Goal: Complete application form

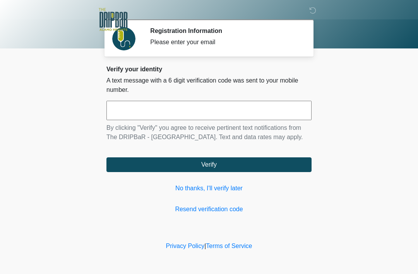
click at [256, 112] on input "text" at bounding box center [208, 110] width 205 height 19
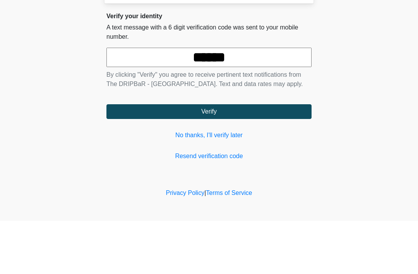
type input "******"
click at [268, 157] on button "Verify" at bounding box center [208, 164] width 205 height 15
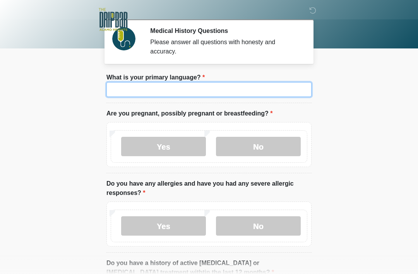
click at [282, 87] on input "What is your primary language?" at bounding box center [208, 89] width 205 height 15
type input "*******"
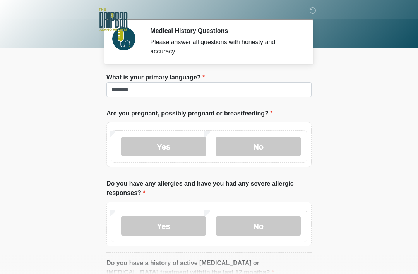
click at [258, 145] on label "No" at bounding box center [258, 146] width 85 height 19
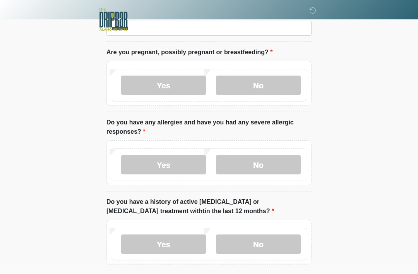
scroll to position [61, 0]
click at [285, 162] on label "No" at bounding box center [258, 164] width 85 height 19
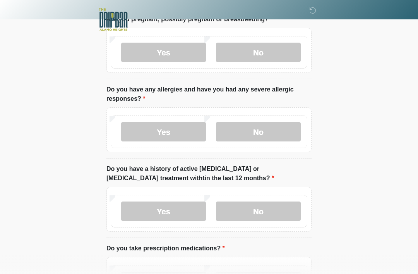
scroll to position [145, 0]
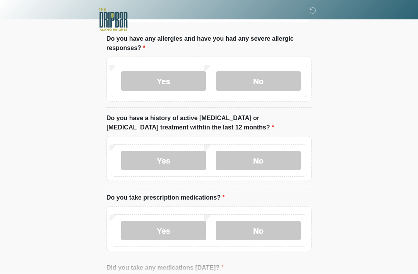
click at [180, 156] on label "Yes" at bounding box center [163, 160] width 85 height 19
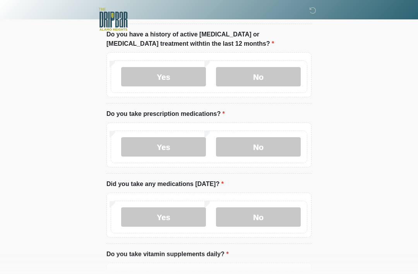
scroll to position [236, 0]
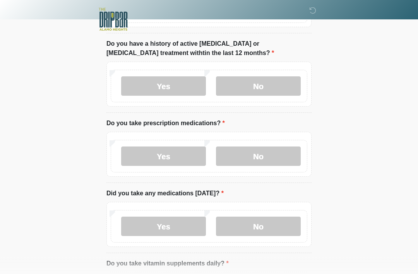
click at [184, 155] on label "Yes" at bounding box center [163, 156] width 85 height 19
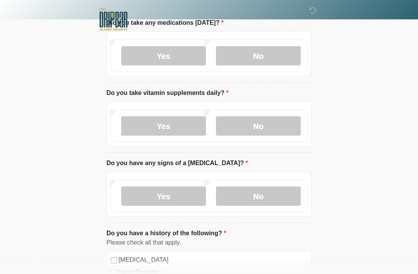
scroll to position [444, 0]
click at [262, 186] on label "No" at bounding box center [258, 195] width 85 height 19
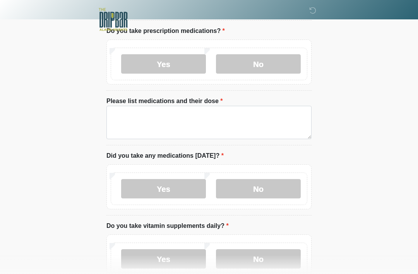
scroll to position [310, 0]
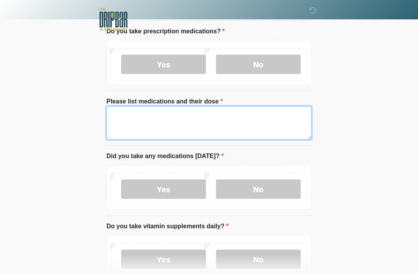
click at [248, 111] on textarea "Please list medications and their dose" at bounding box center [208, 122] width 205 height 33
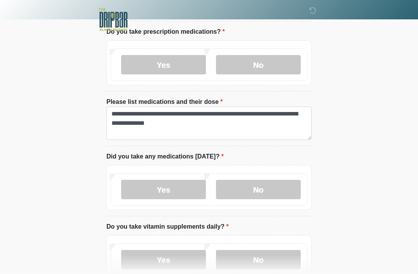
scroll to position [311, 0]
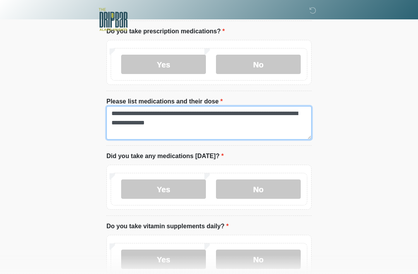
type textarea "**********"
click at [183, 187] on label "Yes" at bounding box center [163, 188] width 85 height 19
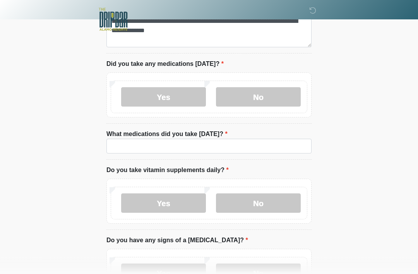
scroll to position [404, 0]
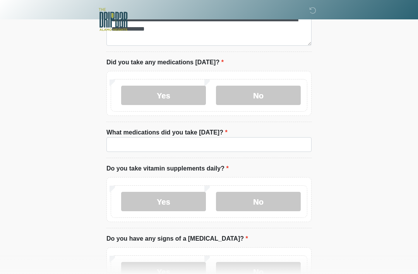
click at [186, 199] on label "Yes" at bounding box center [163, 201] width 85 height 19
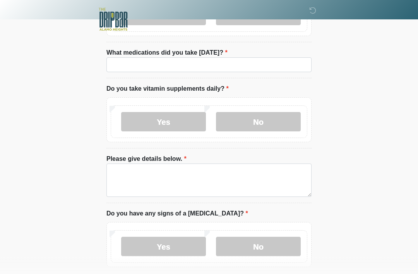
scroll to position [483, 0]
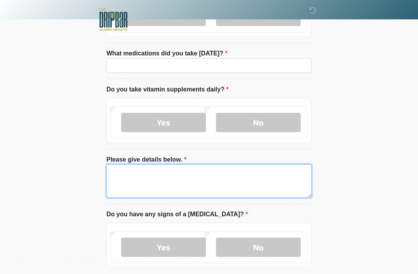
click at [239, 179] on textarea "Please give details below." at bounding box center [208, 180] width 205 height 33
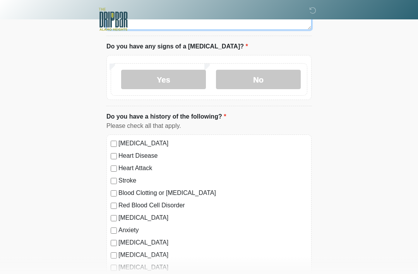
type textarea "**********"
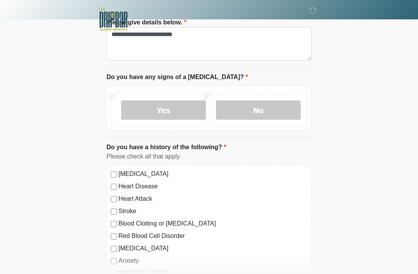
scroll to position [615, 0]
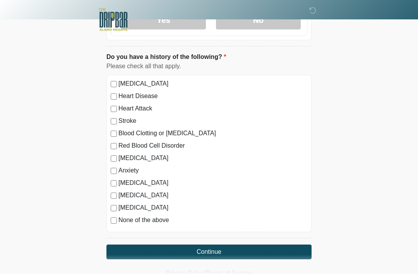
click at [216, 253] on button "Continue" at bounding box center [208, 251] width 205 height 15
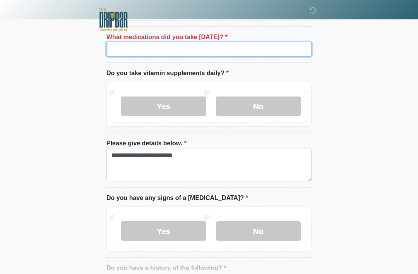
click at [240, 47] on input "What medications did you take [DATE]?" at bounding box center [208, 49] width 205 height 15
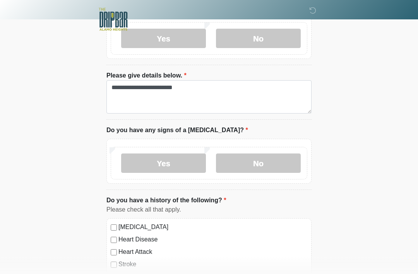
scroll to position [710, 0]
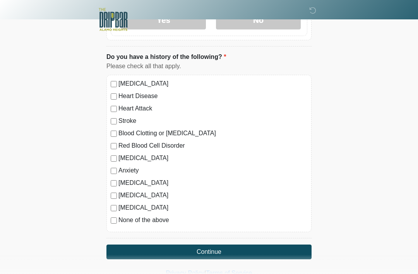
type input "**********"
click at [242, 247] on button "Continue" at bounding box center [208, 251] width 205 height 15
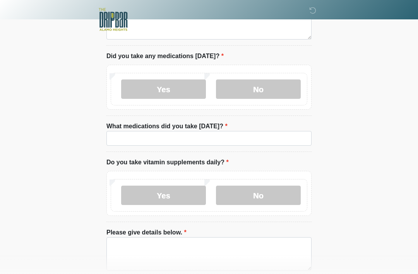
scroll to position [0, 0]
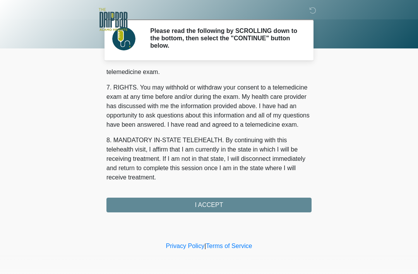
click at [227, 203] on div "1. PURPOSE. The purpose of this form is to obtain your consent for a telemedici…" at bounding box center [208, 140] width 205 height 143
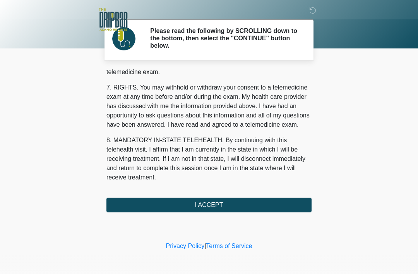
click at [221, 207] on button "I ACCEPT" at bounding box center [208, 204] width 205 height 15
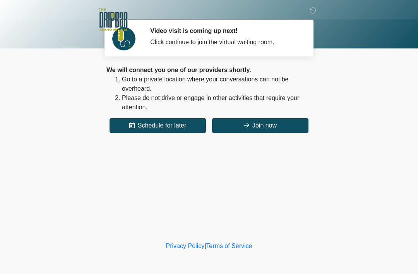
click at [292, 132] on button "Join now" at bounding box center [260, 125] width 96 height 15
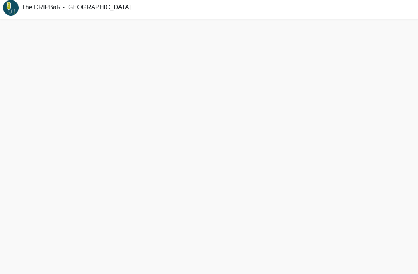
scroll to position [27, 0]
